Goal: Task Accomplishment & Management: Use online tool/utility

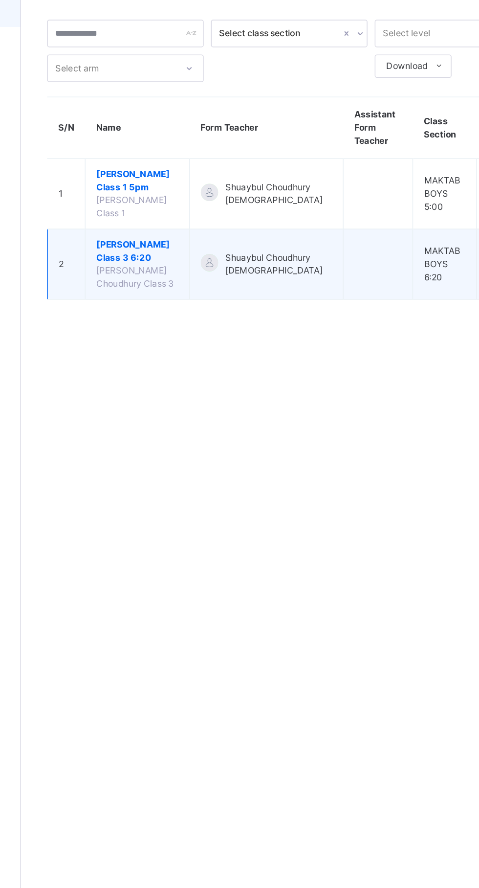
click at [205, 226] on span "[PERSON_NAME] Class 3 6:20" at bounding box center [195, 220] width 55 height 18
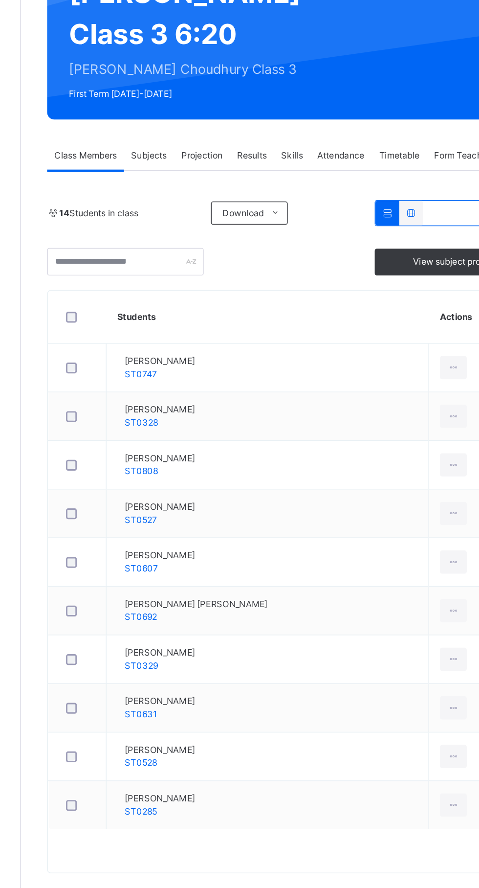
click at [340, 226] on span "Attendance" at bounding box center [333, 221] width 32 height 9
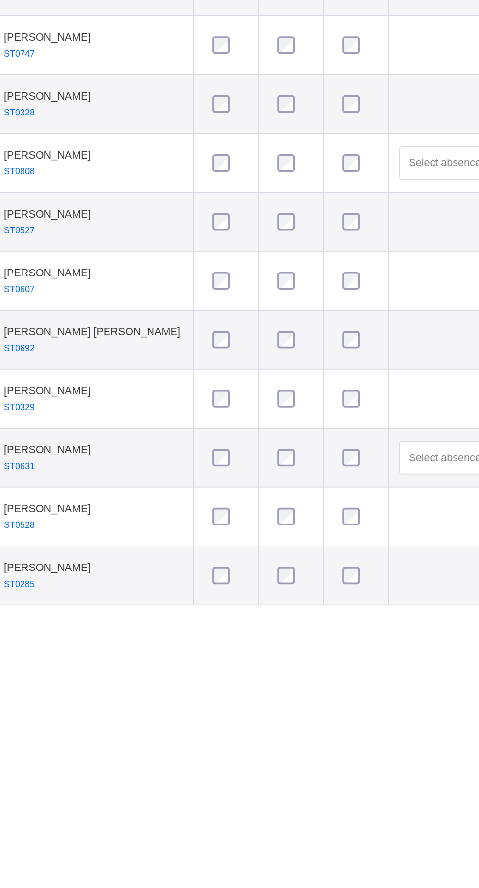
click at [186, 329] on div "Save" at bounding box center [175, 322] width 39 height 16
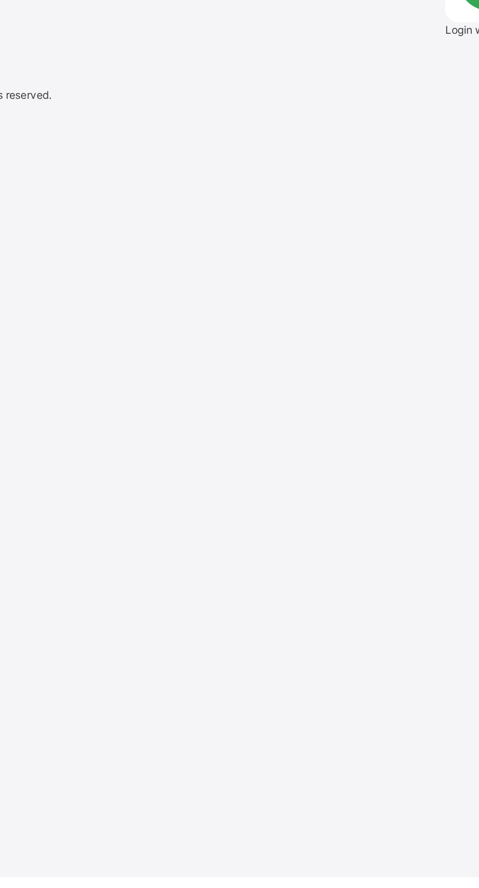
scroll to position [3, 0]
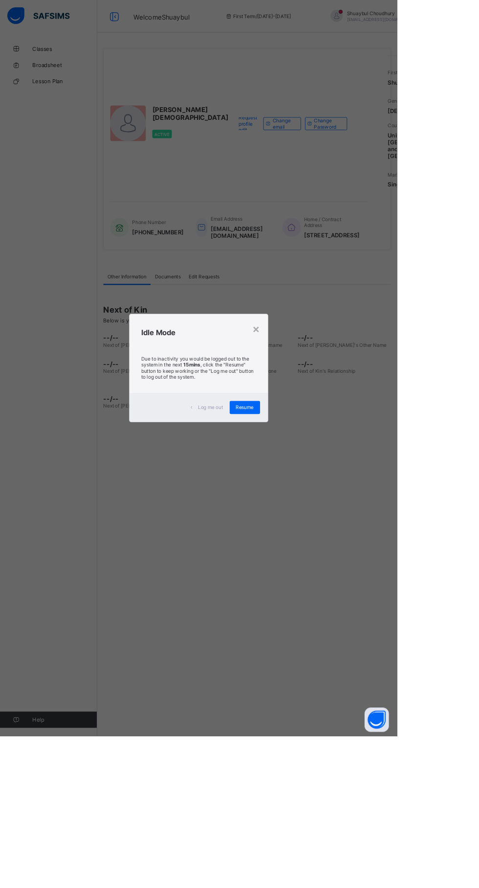
click at [395, 559] on div "× Idle Mode Due to inactivity you would be logged out to the system in the next…" at bounding box center [239, 444] width 479 height 888
click at [314, 499] on div "Resume" at bounding box center [295, 492] width 37 height 16
